Goal: Book appointment/travel/reservation

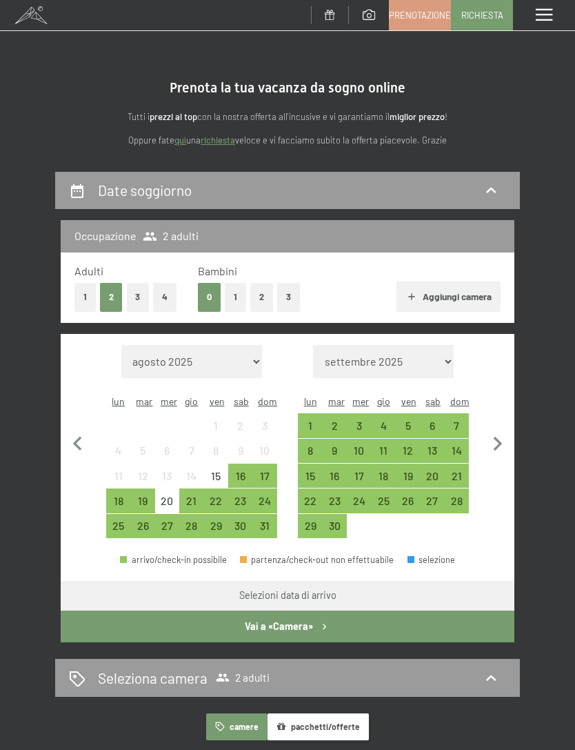
click at [166, 290] on button "4" at bounding box center [164, 297] width 23 height 28
click at [147, 520] on div "26" at bounding box center [142, 530] width 21 height 21
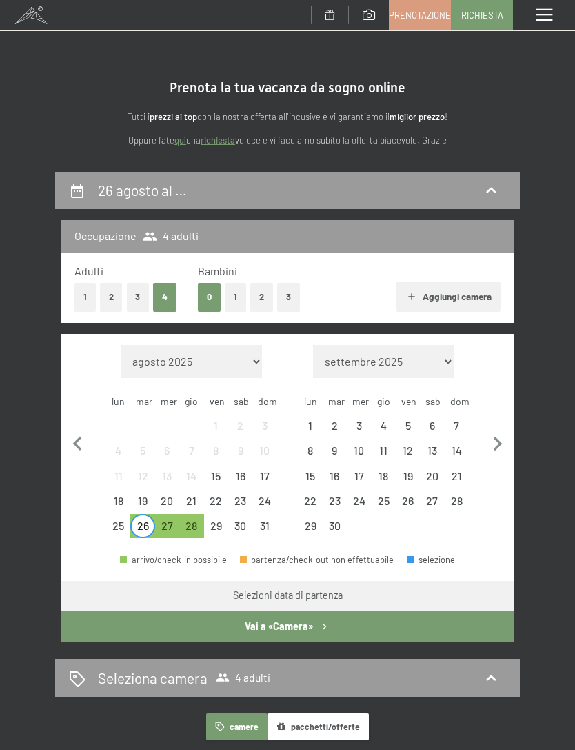
click at [237, 520] on div "30" at bounding box center [240, 530] width 21 height 21
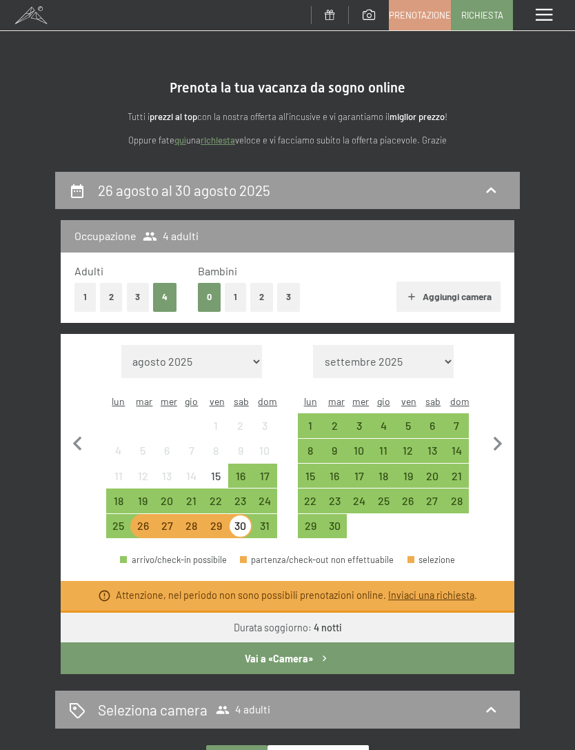
click at [491, 15] on span "Richiesta" at bounding box center [482, 15] width 42 height 12
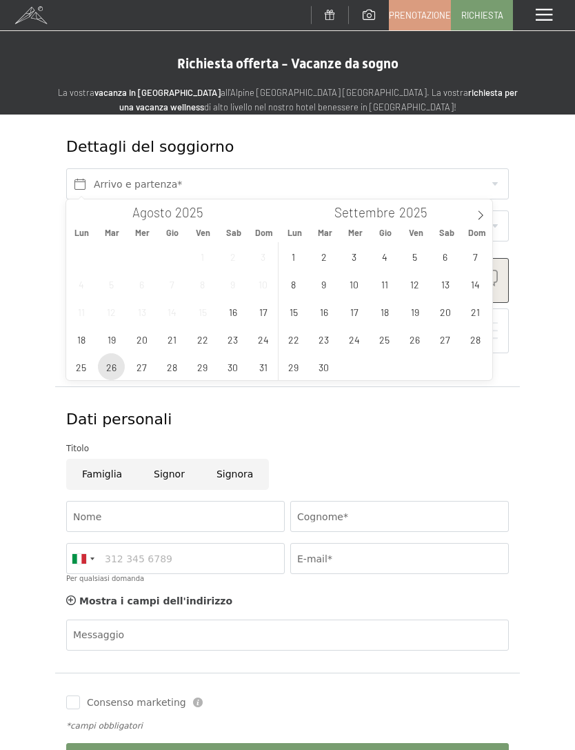
click at [112, 375] on span "26" at bounding box center [111, 366] width 27 height 27
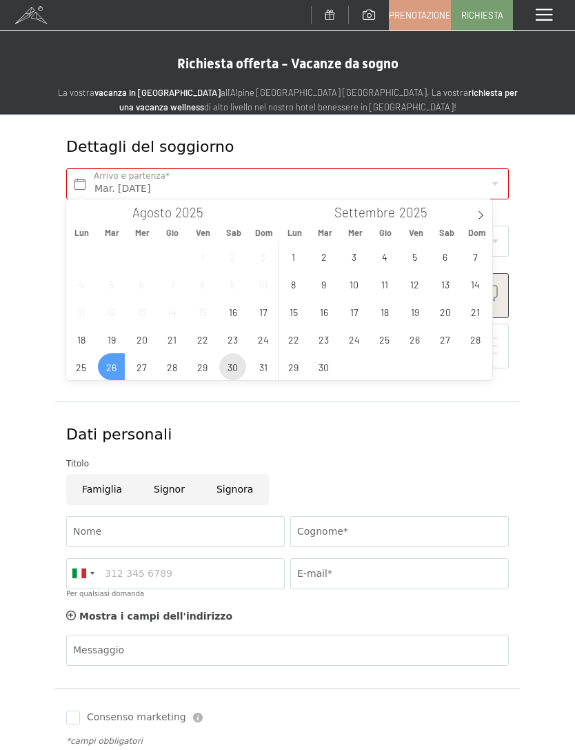
click at [231, 361] on span "30" at bounding box center [232, 366] width 27 height 27
type input "Mar. 26/08/2025 - Sab. 30/08/2025"
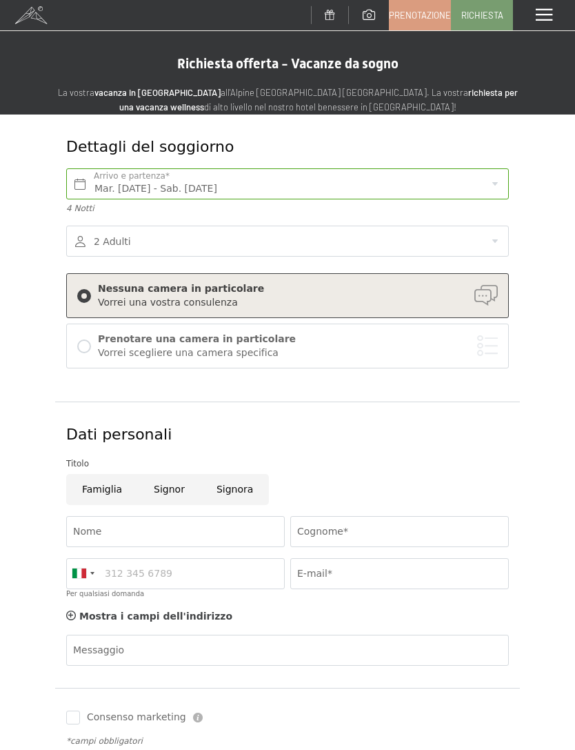
click at [486, 242] on div at bounding box center [287, 241] width 443 height 31
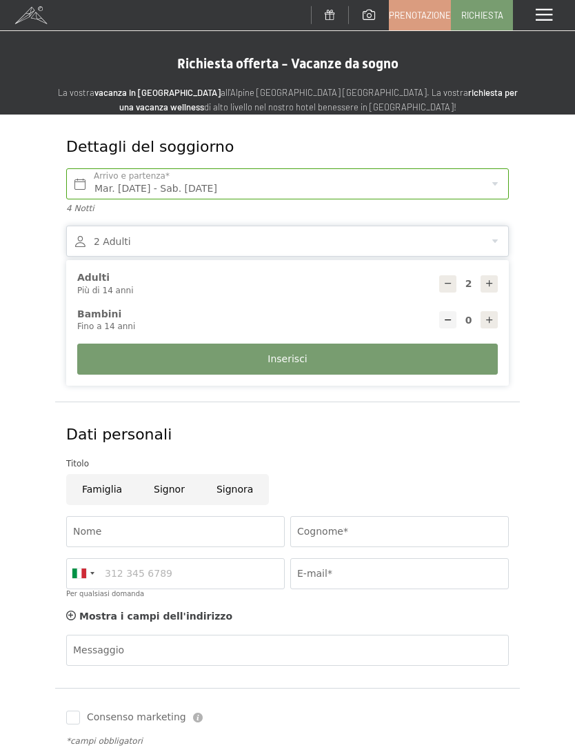
click at [488, 280] on icon at bounding box center [490, 284] width 10 height 10
click at [481, 283] on div at bounding box center [489, 283] width 17 height 17
type input "4"
click at [313, 350] on button "Inserisci" at bounding box center [287, 358] width 421 height 31
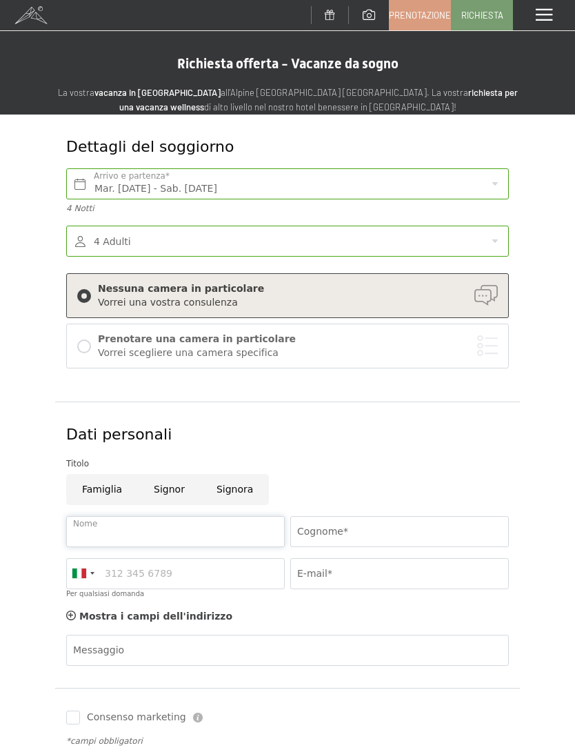
click at [130, 524] on input "Nome" at bounding box center [175, 531] width 219 height 31
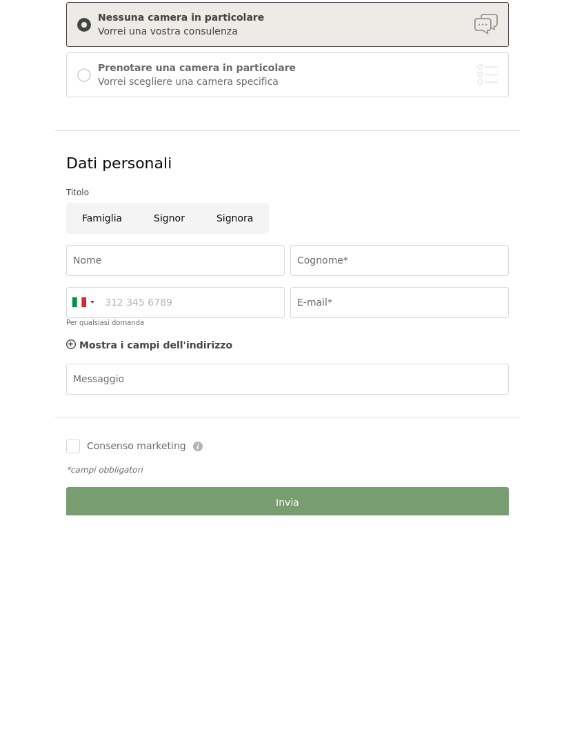
click at [177, 437] on input "Signor" at bounding box center [169, 452] width 63 height 31
radio input "true"
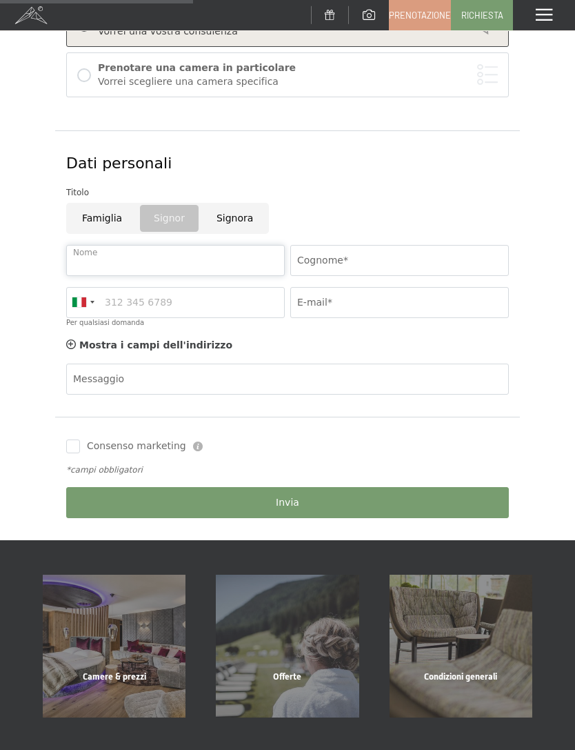
click at [202, 261] on input "Nome" at bounding box center [175, 260] width 219 height 31
type input "Davide"
click at [369, 257] on input "Cognome*" at bounding box center [399, 260] width 219 height 31
type input "Magni"
click at [357, 304] on input "E-mail*" at bounding box center [399, 302] width 219 height 31
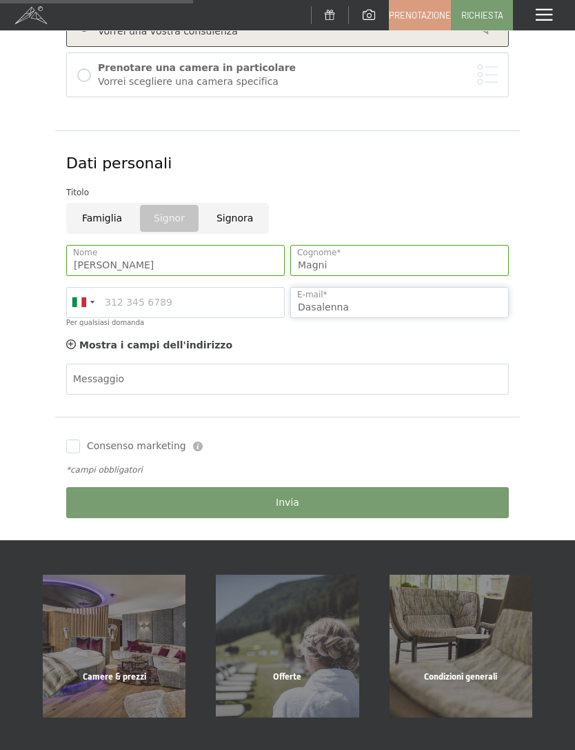
type input "Dasalenna"
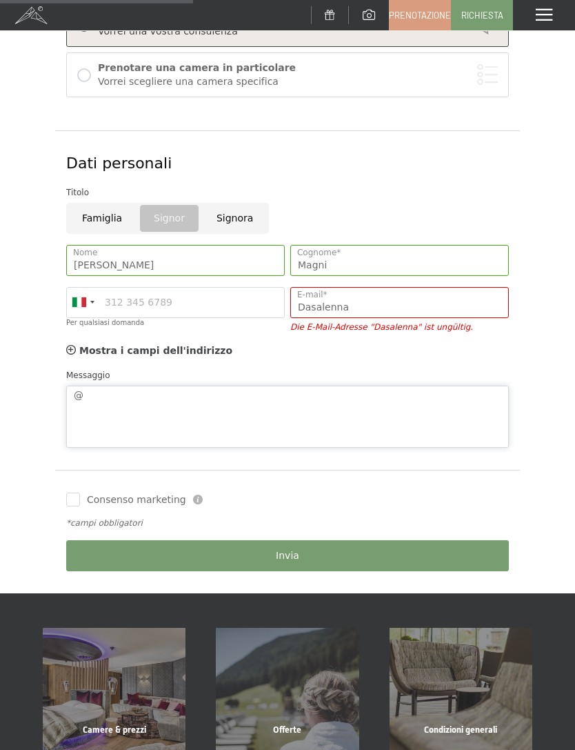
scroll to position [268, 0]
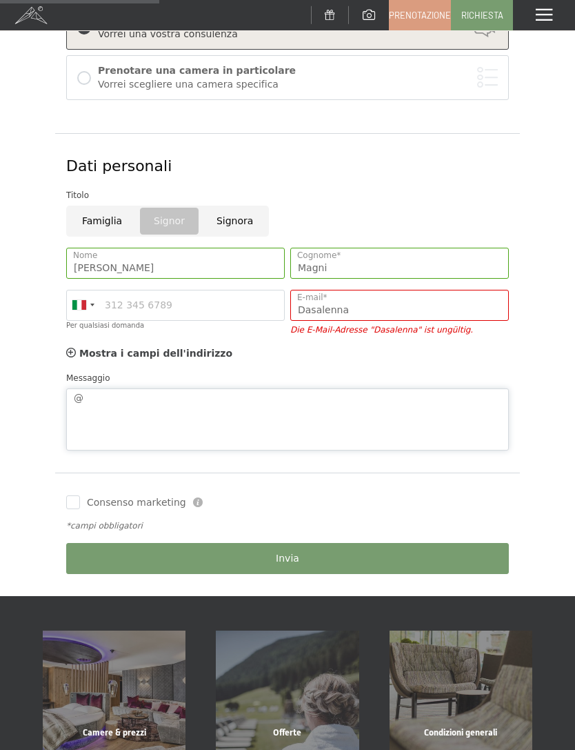
type textarea "@"
click at [355, 310] on input "Dasalenna" at bounding box center [399, 305] width 219 height 31
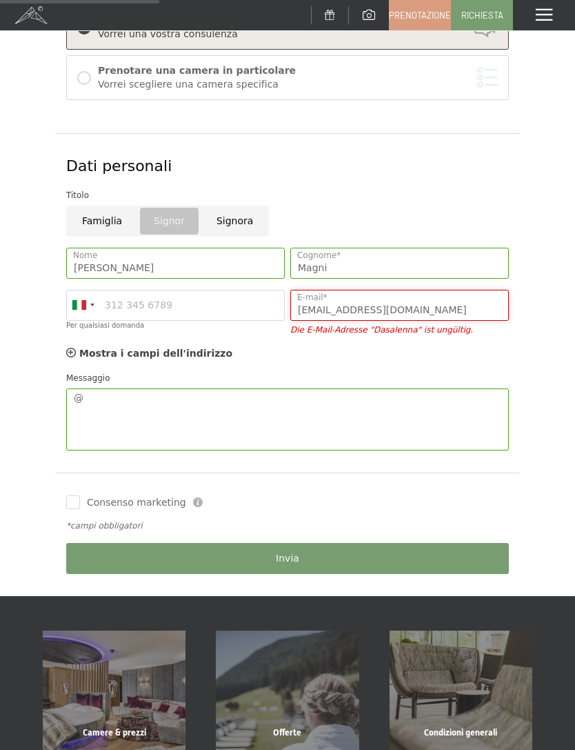
scroll to position [255, 0]
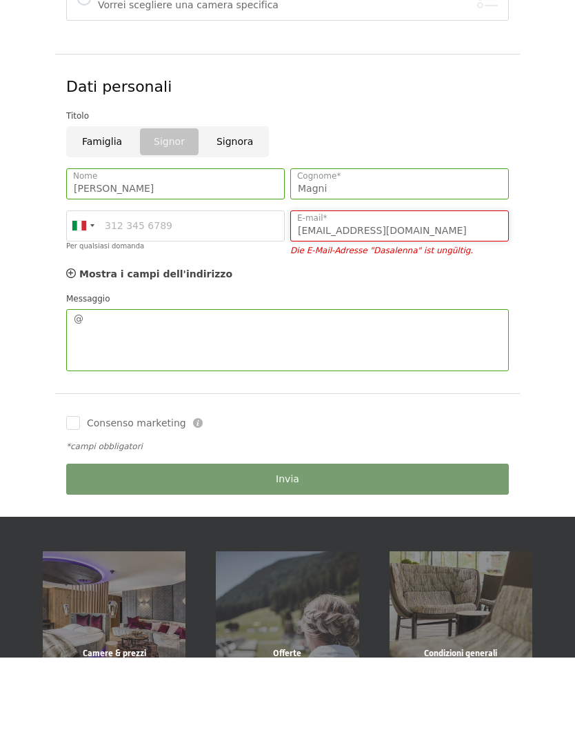
type input "Dasalenna@gmail.com"
click at [66, 508] on input "Consenso marketing" at bounding box center [73, 515] width 14 height 14
checkbox input "true"
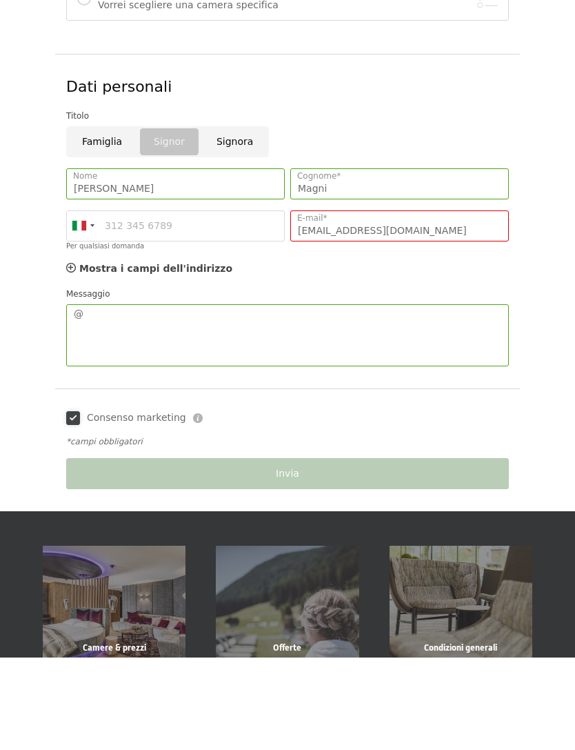
scroll to position [348, 0]
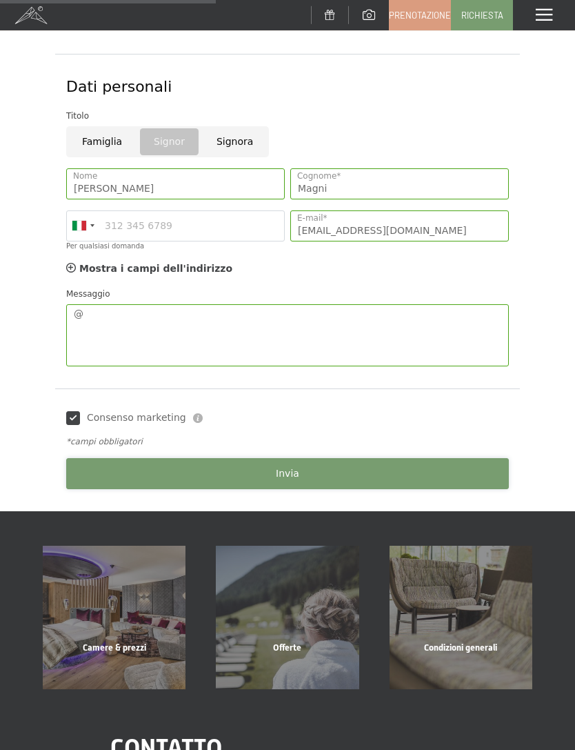
click at [334, 466] on button "Invia" at bounding box center [287, 473] width 443 height 31
